Goal: Information Seeking & Learning: Learn about a topic

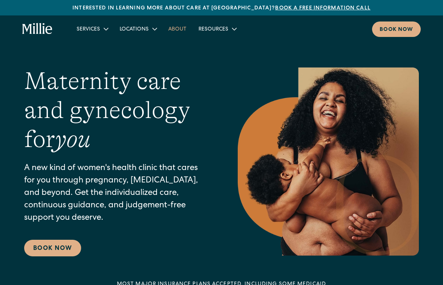
click at [176, 31] on link "About" at bounding box center [177, 29] width 30 height 12
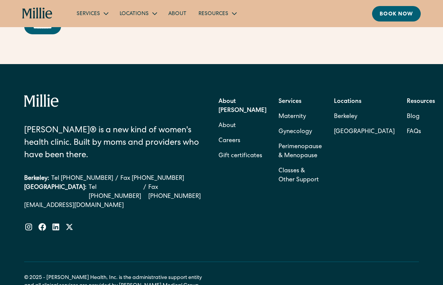
scroll to position [2368, 0]
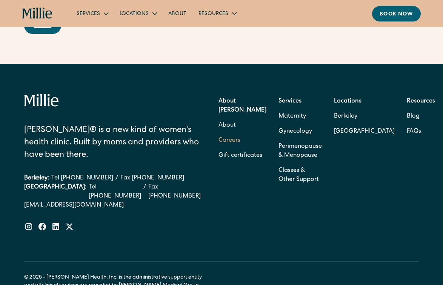
click at [240, 148] on link "Careers" at bounding box center [230, 140] width 22 height 15
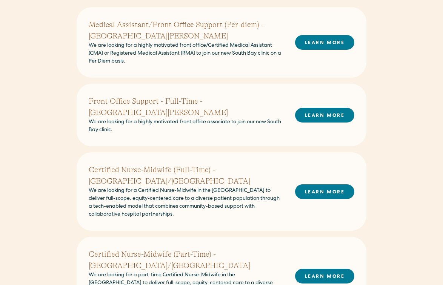
scroll to position [246, 0]
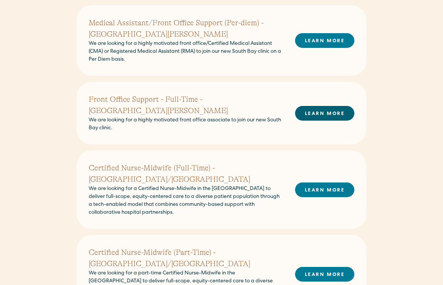
click at [320, 108] on link "LEARN MORE" at bounding box center [324, 113] width 59 height 15
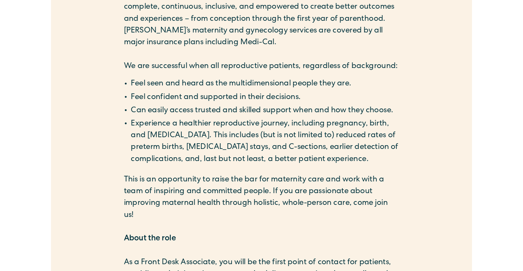
scroll to position [297, 0]
